Goal: Transaction & Acquisition: Purchase product/service

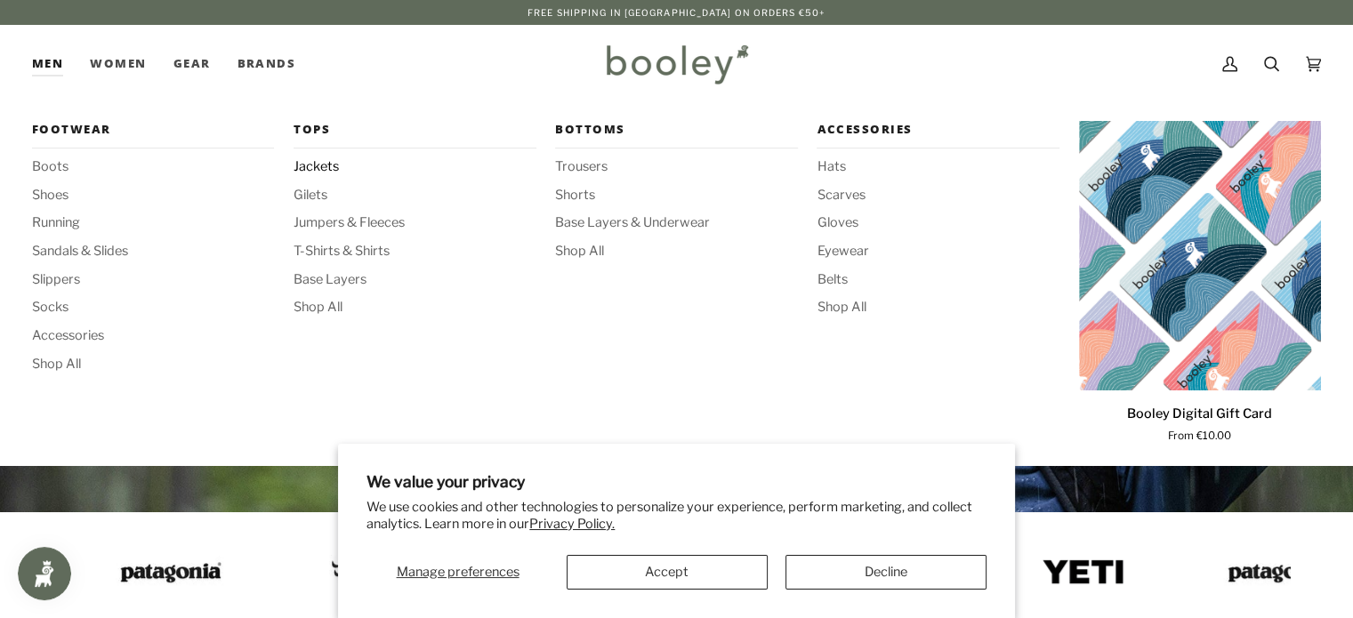
click at [324, 165] on span "Jackets" at bounding box center [414, 167] width 242 height 20
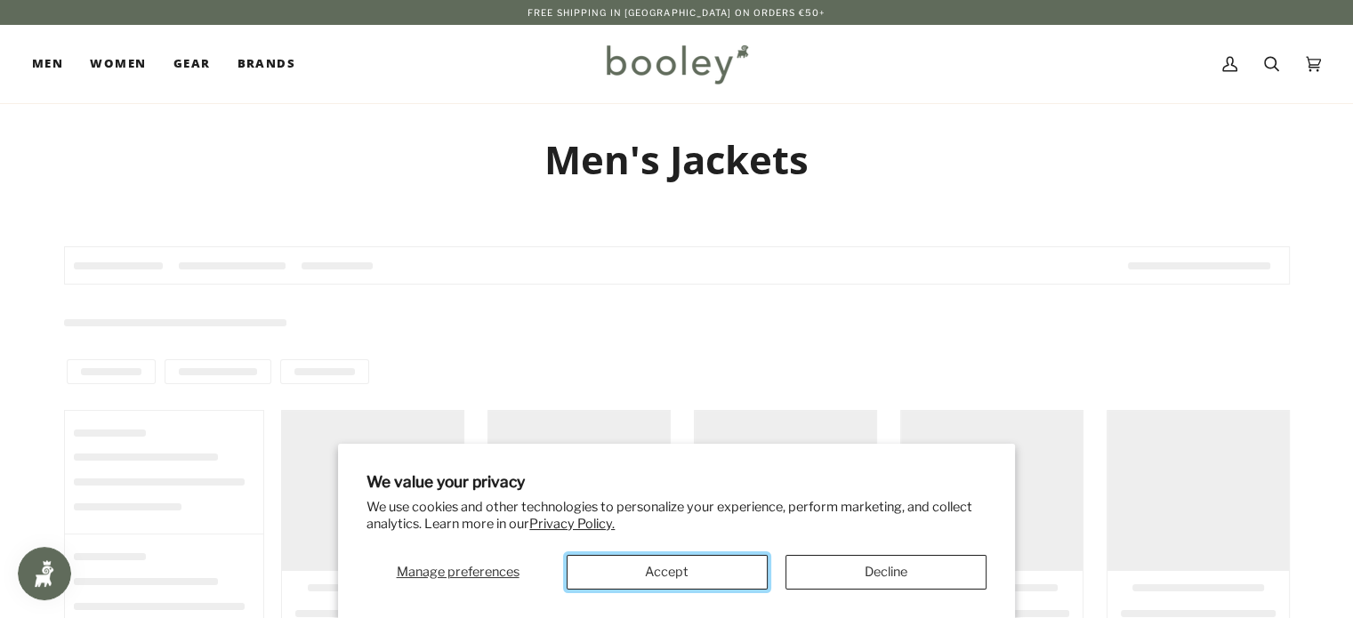
click at [675, 585] on button "Accept" at bounding box center [666, 572] width 201 height 35
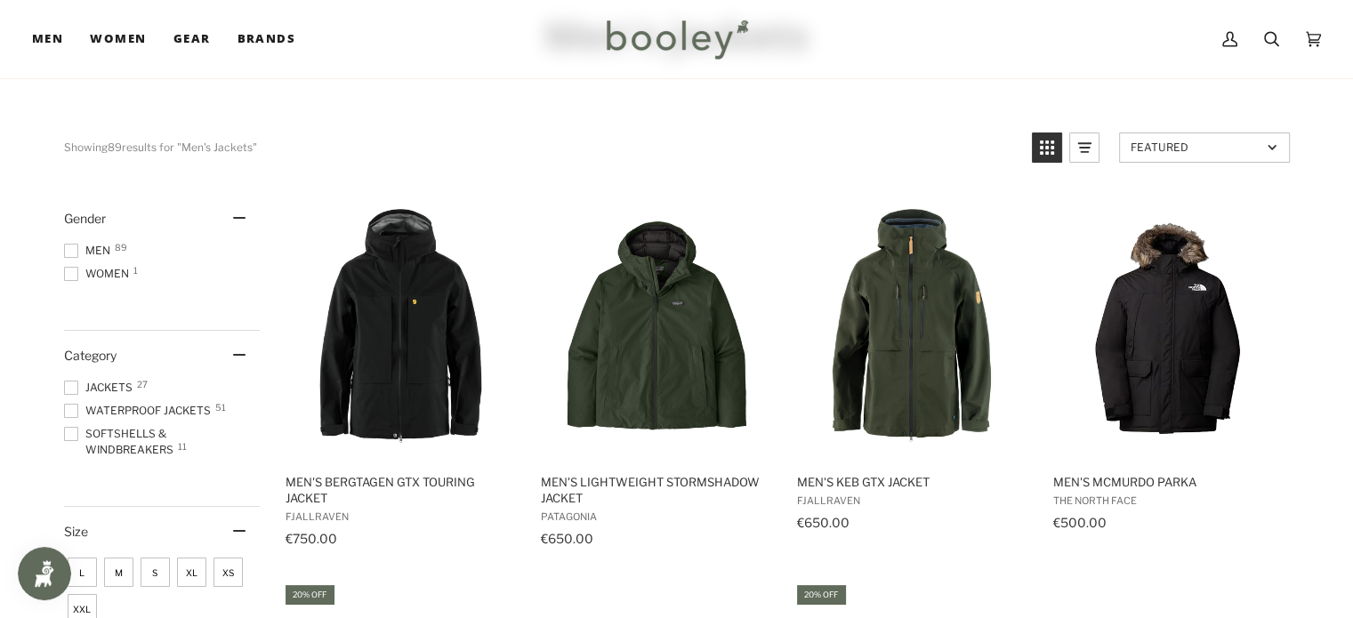
scroll to position [178, 0]
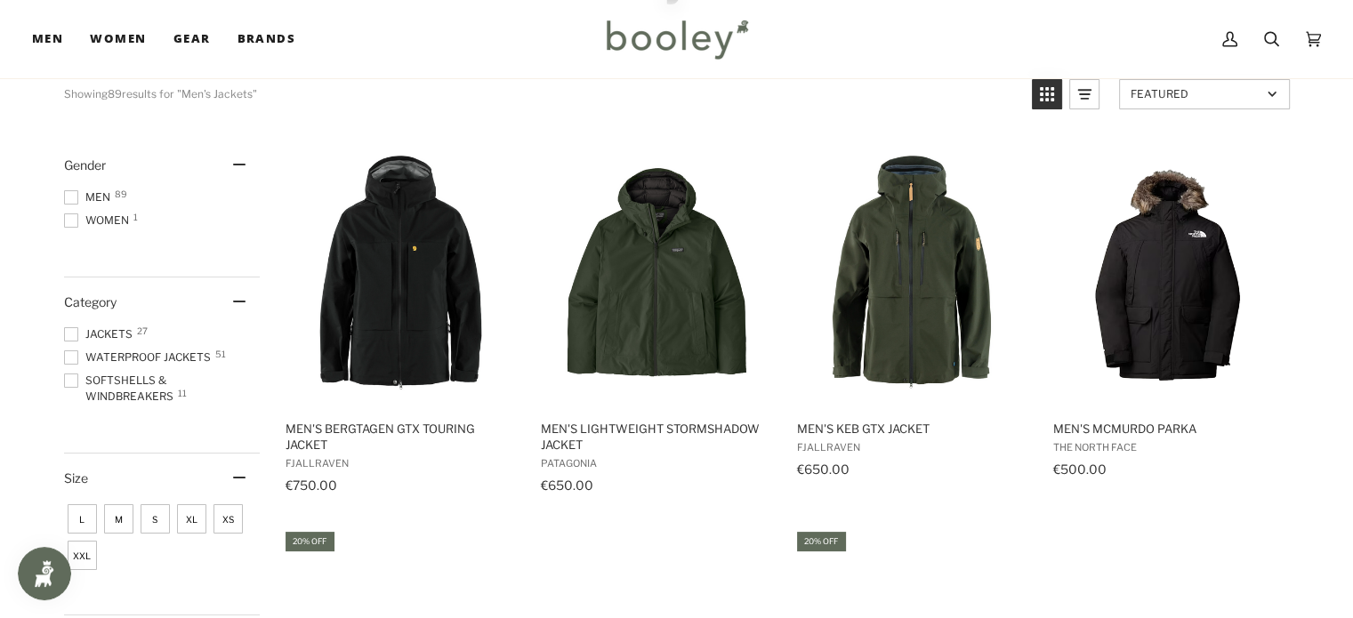
click at [73, 201] on span at bounding box center [71, 197] width 14 height 14
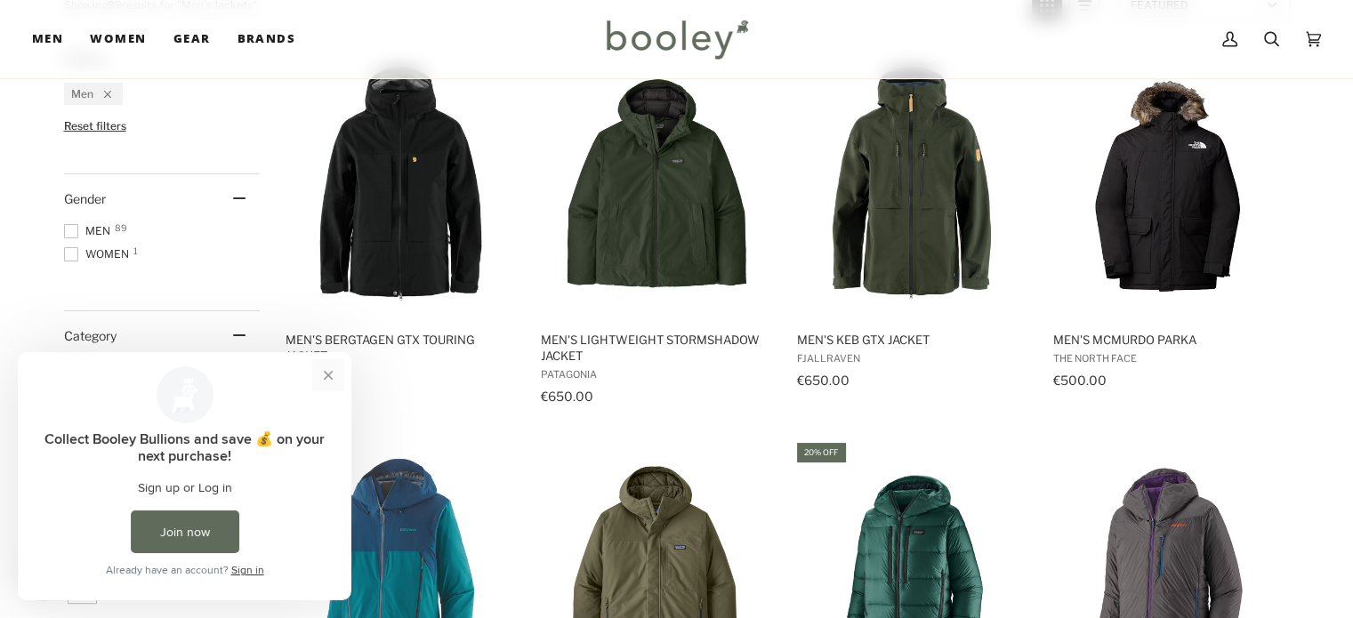
click at [330, 372] on button "Close prompt" at bounding box center [328, 375] width 32 height 32
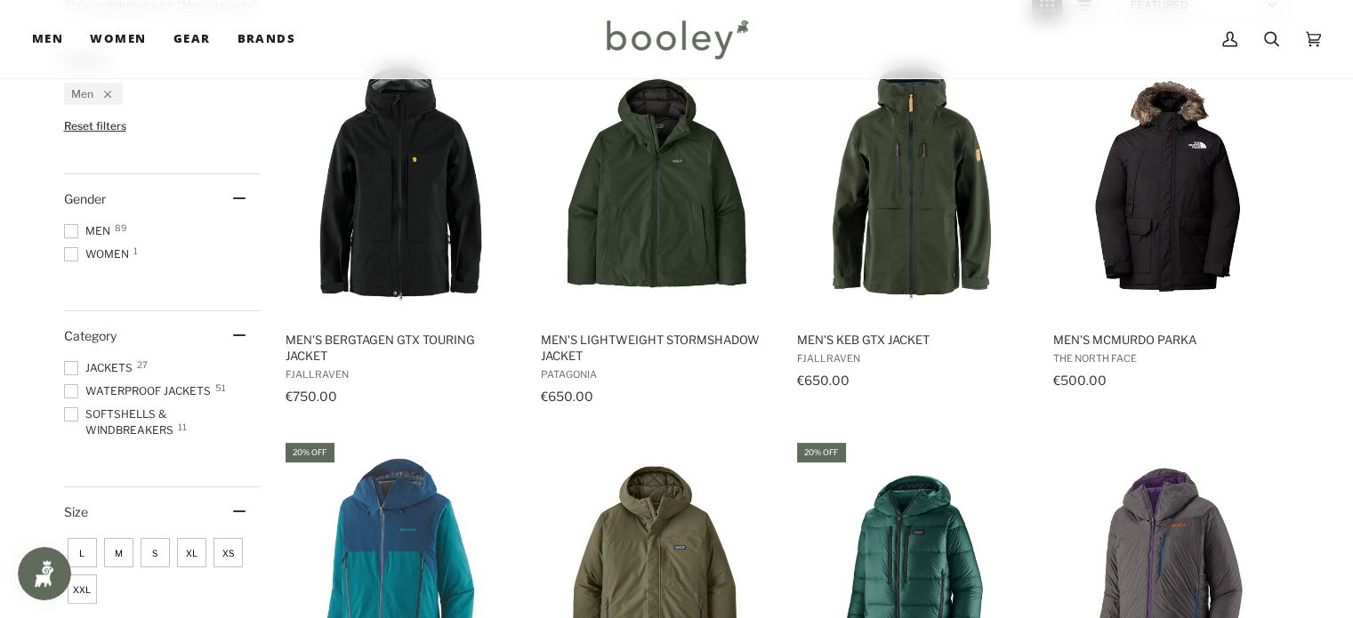
click at [68, 367] on span at bounding box center [71, 368] width 14 height 14
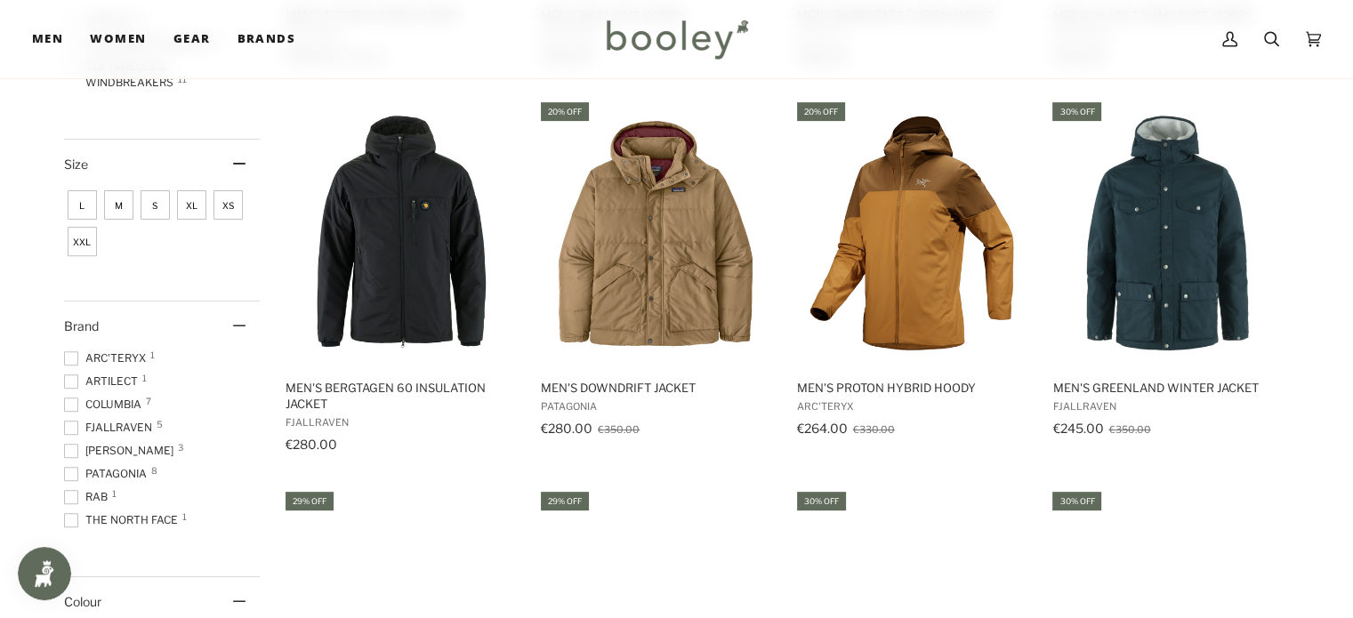
scroll to position [623, 0]
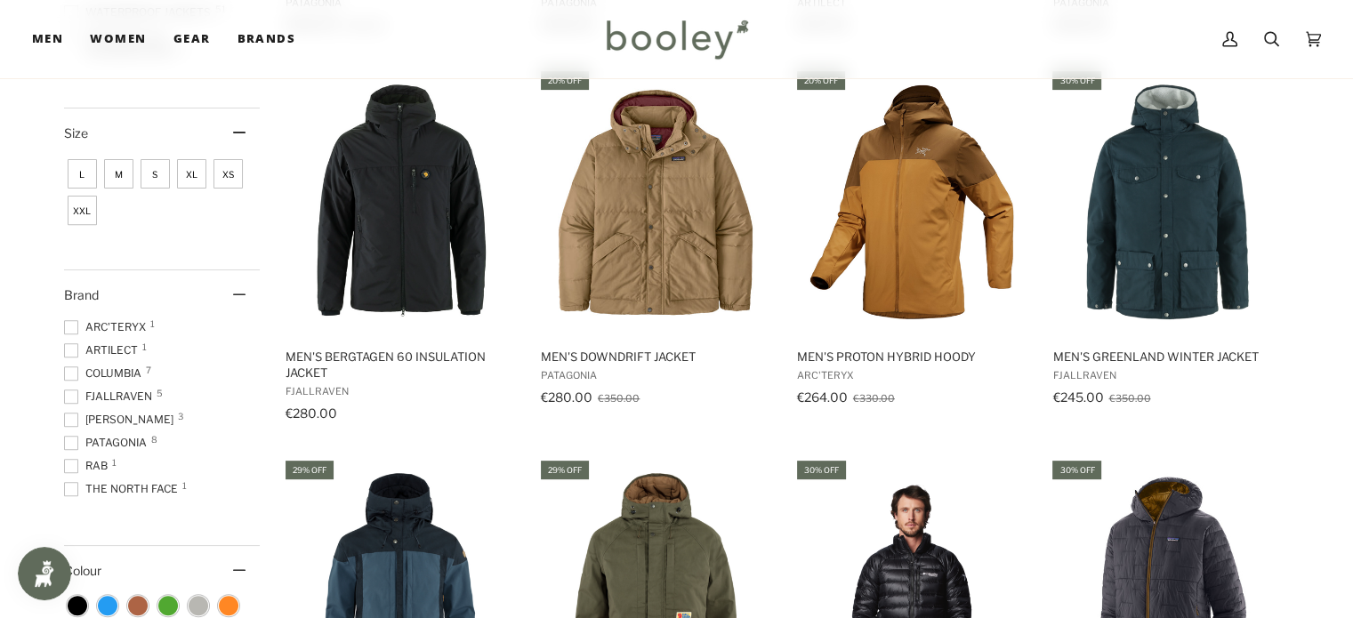
click at [68, 324] on span at bounding box center [71, 327] width 14 height 14
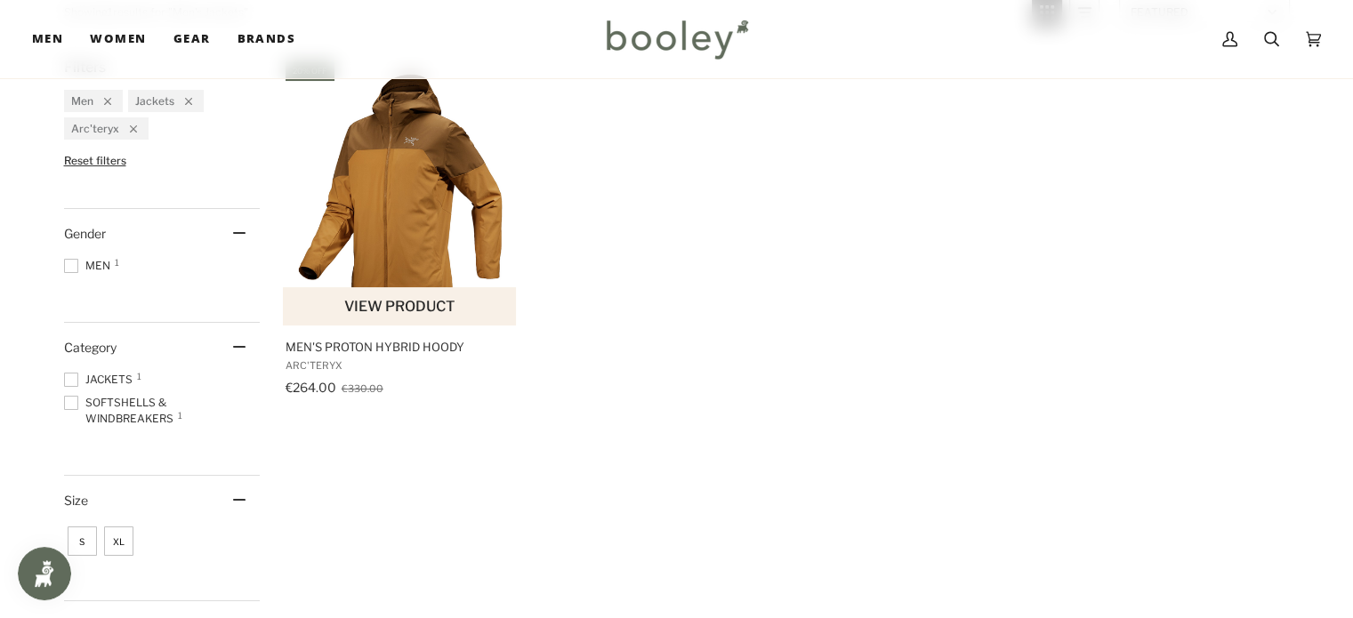
scroll to position [267, 0]
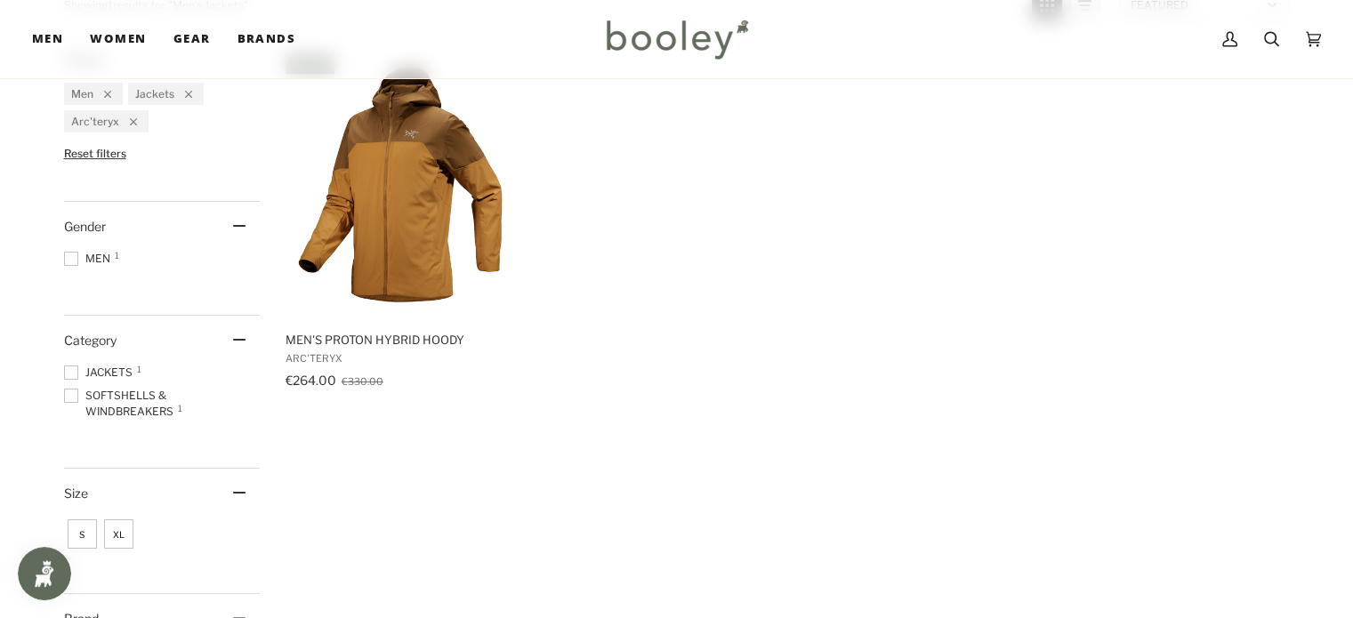
click at [67, 394] on span at bounding box center [71, 396] width 14 height 14
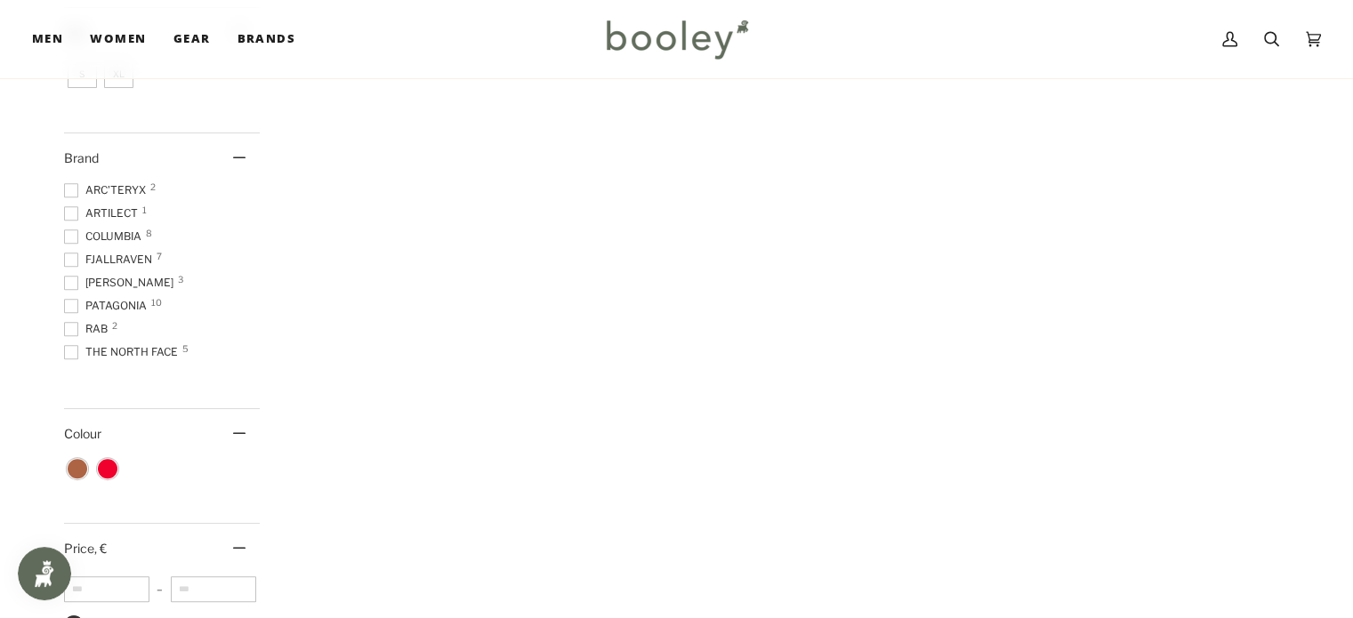
scroll to position [711, 0]
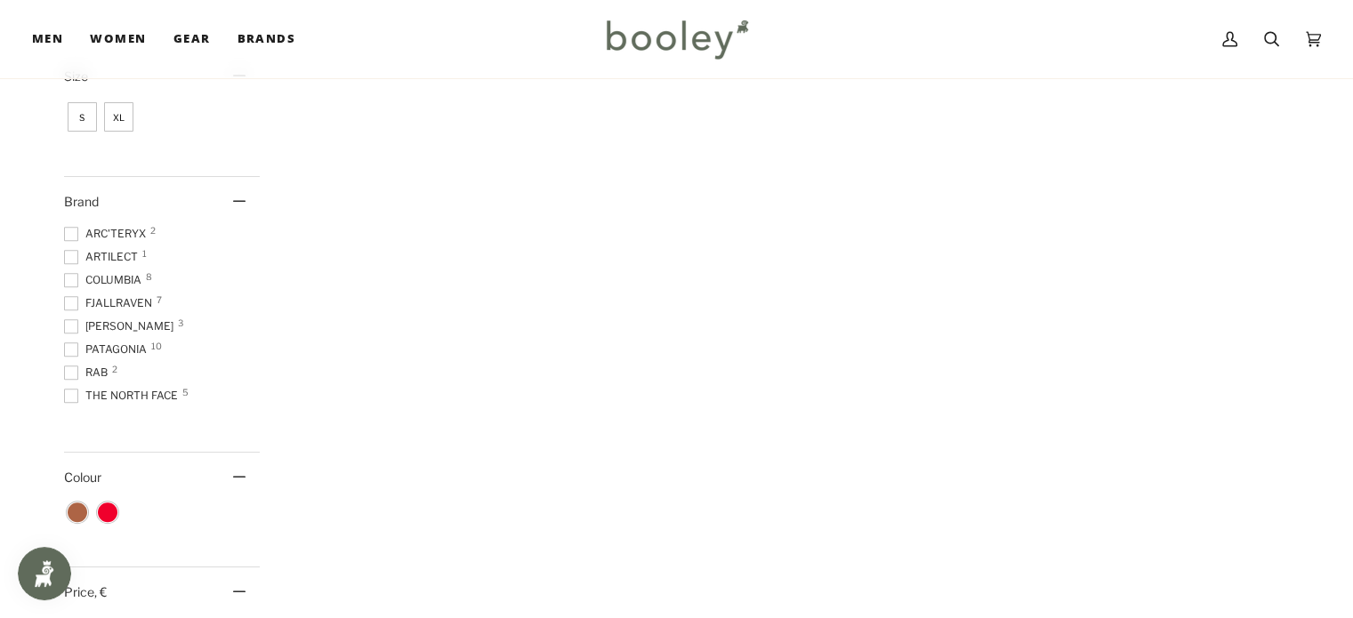
click at [66, 343] on span at bounding box center [71, 349] width 14 height 14
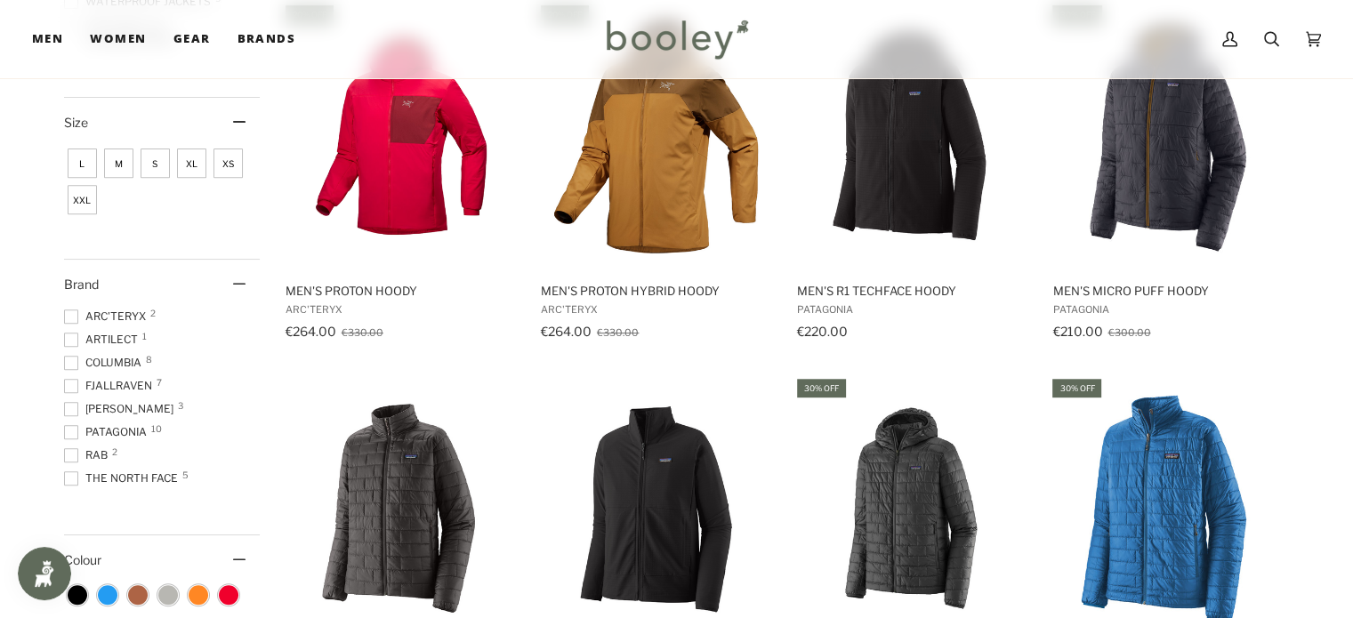
scroll to position [711, 0]
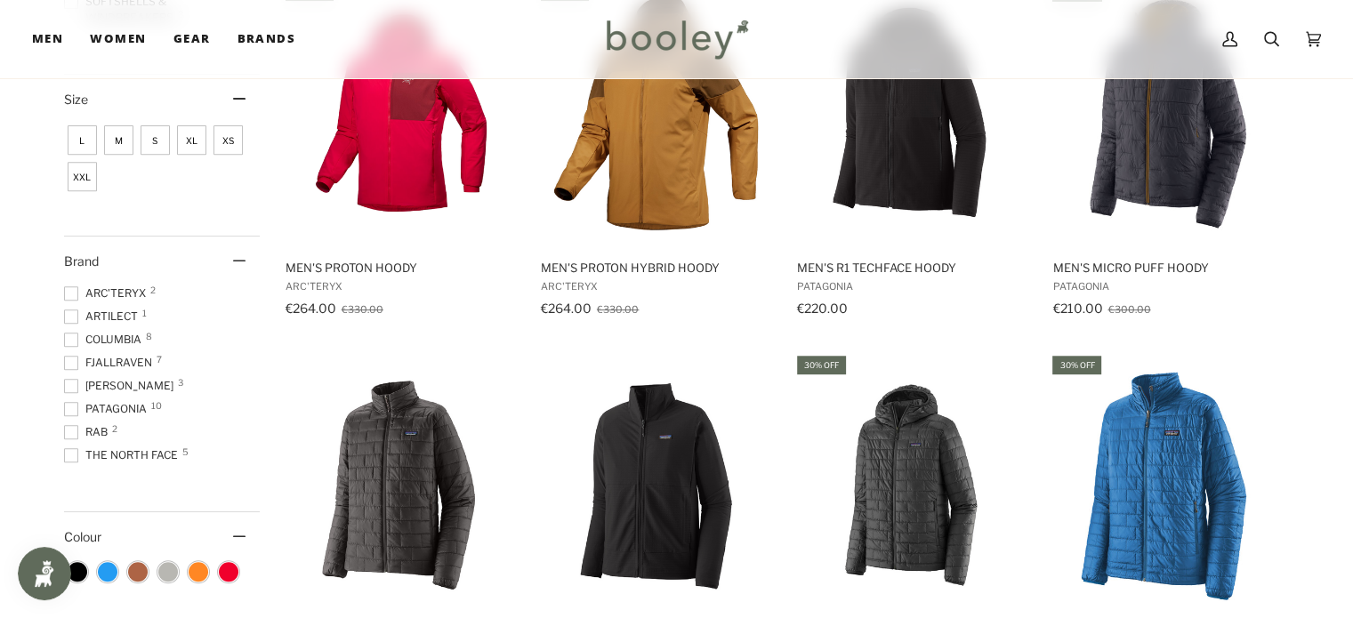
click at [71, 407] on span at bounding box center [71, 409] width 14 height 14
